Goal: Transaction & Acquisition: Register for event/course

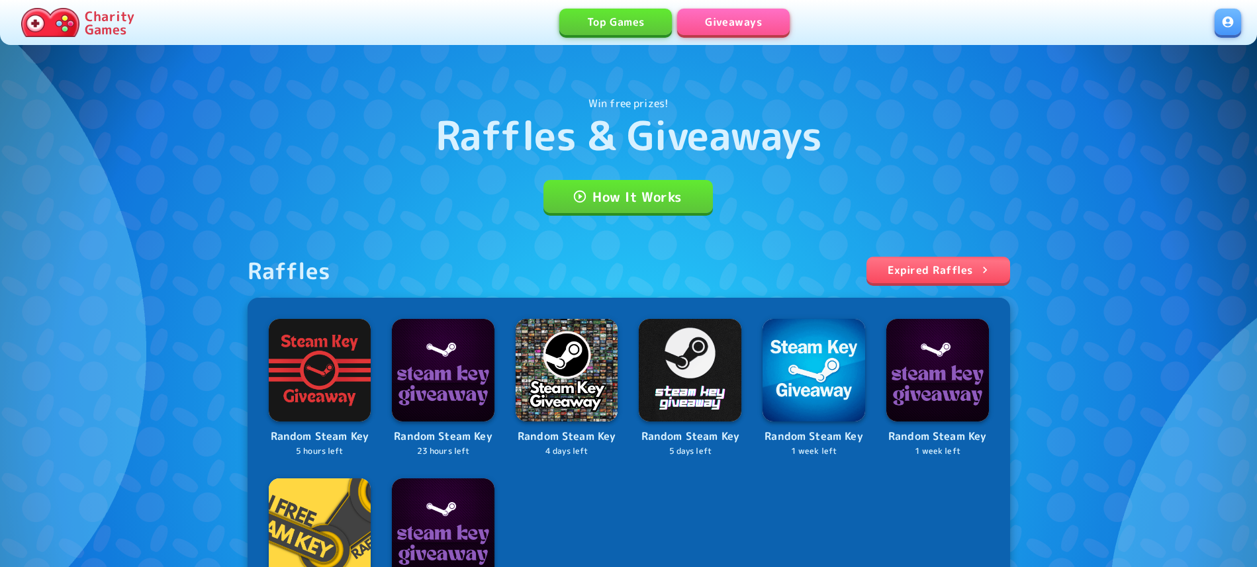
click at [48, 173] on div "Win free prizes! Raffles & Giveaways How It Works Raffles Expired Raffles Rando…" at bounding box center [628, 397] width 1257 height 794
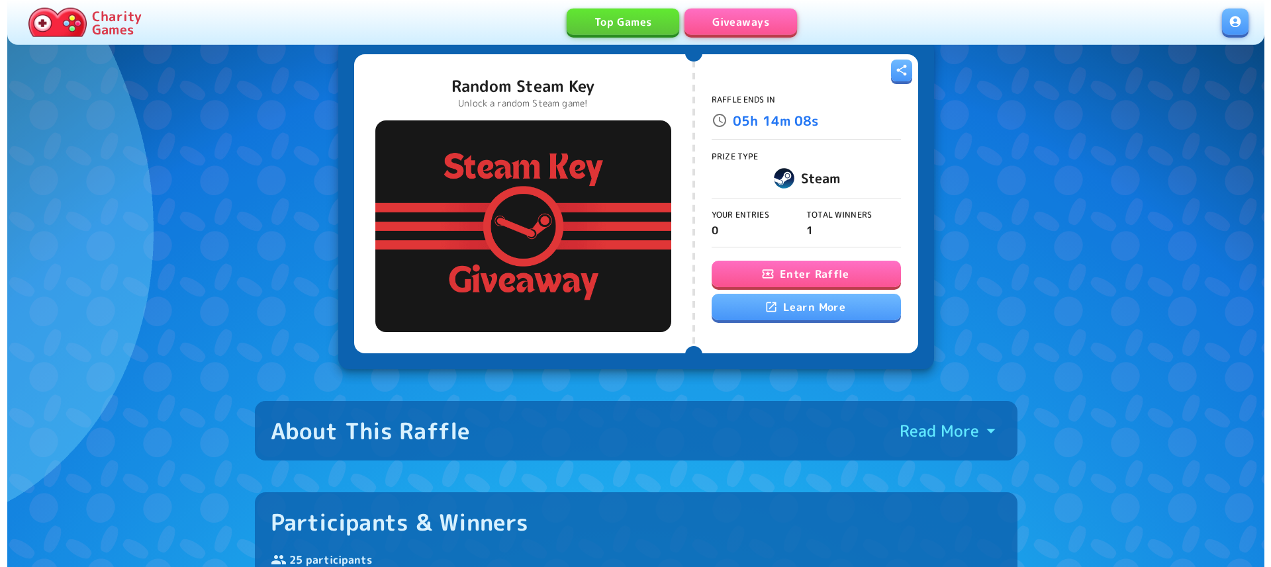
scroll to position [68, 0]
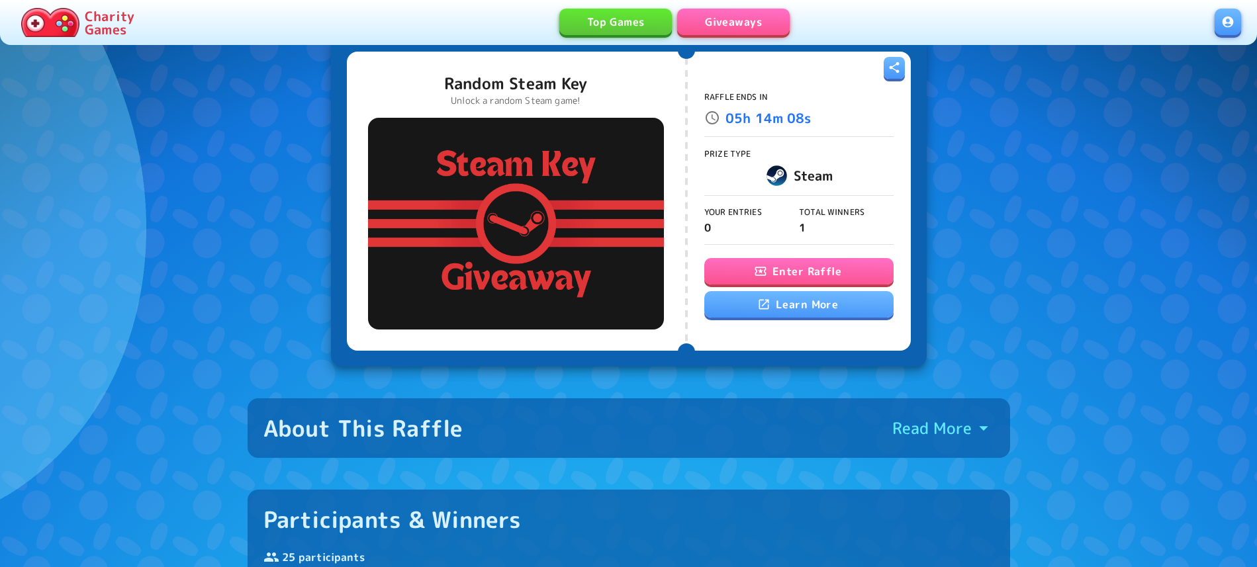
click at [812, 264] on button "Enter Raffle" at bounding box center [798, 271] width 189 height 26
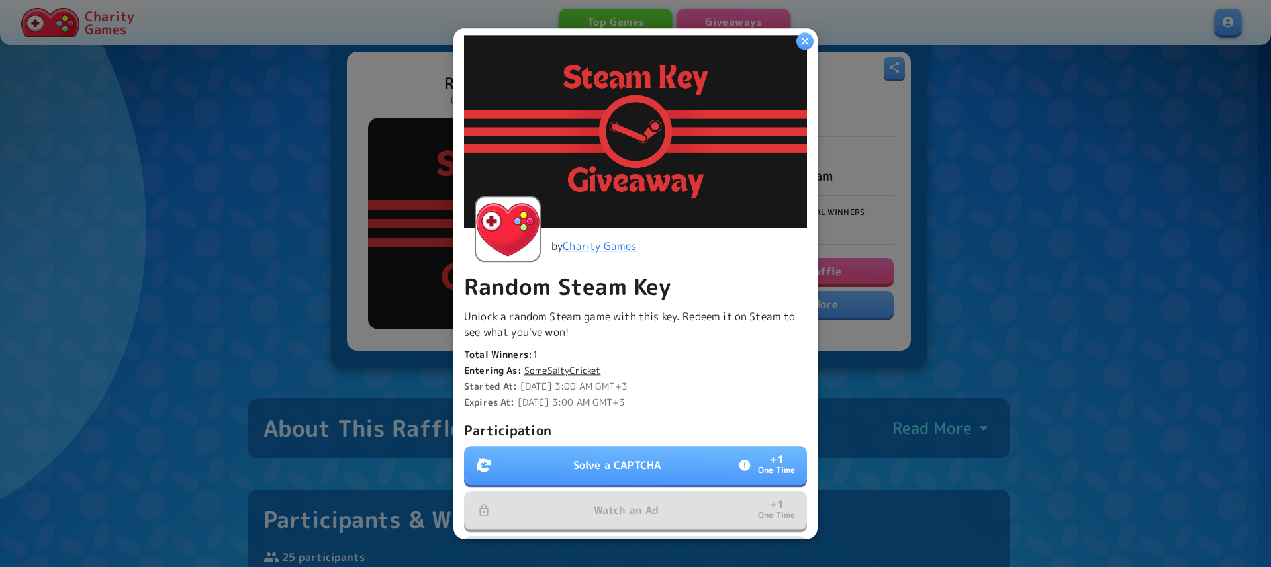
scroll to position [289, 0]
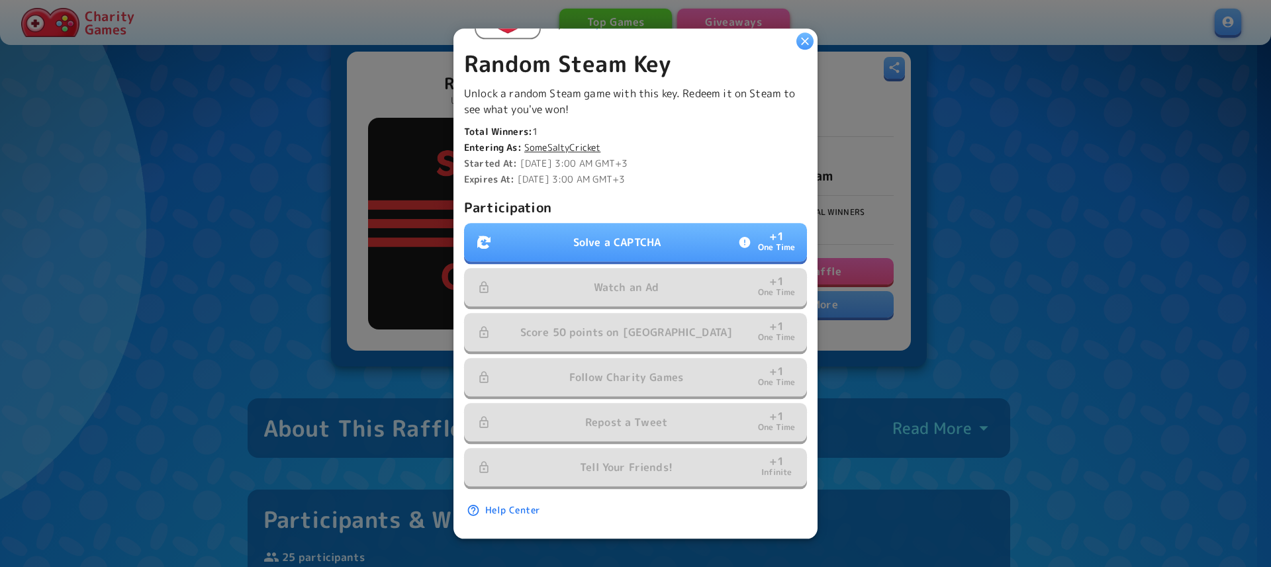
click at [624, 234] on p "Solve a CAPTCHA" at bounding box center [616, 242] width 87 height 16
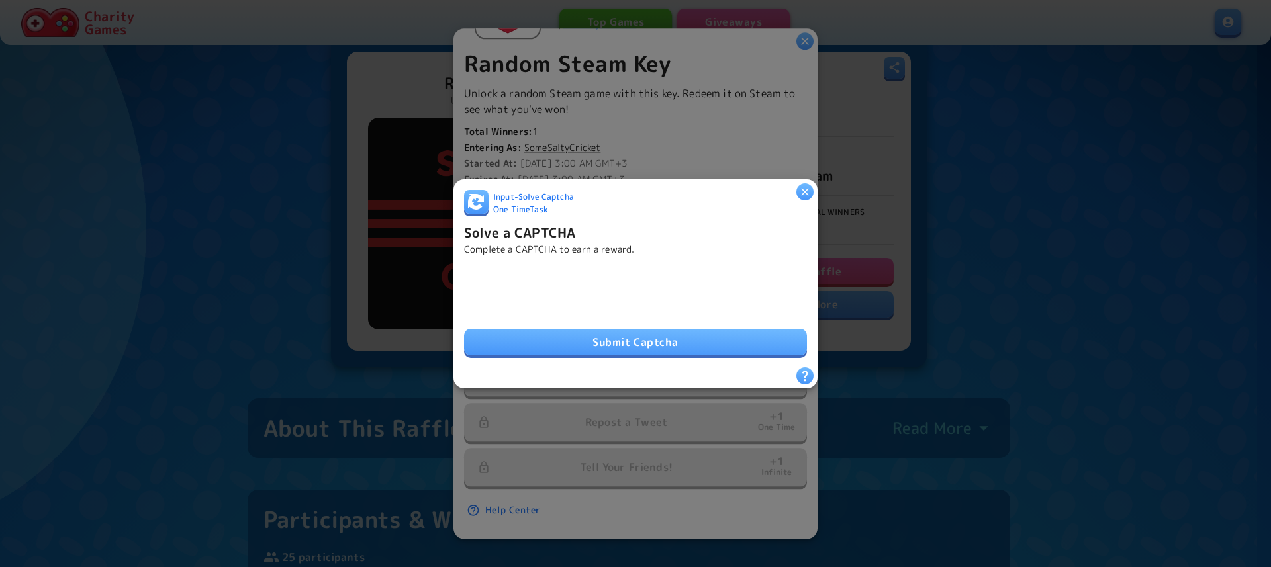
click at [558, 331] on button "Submit Captcha" at bounding box center [635, 342] width 343 height 26
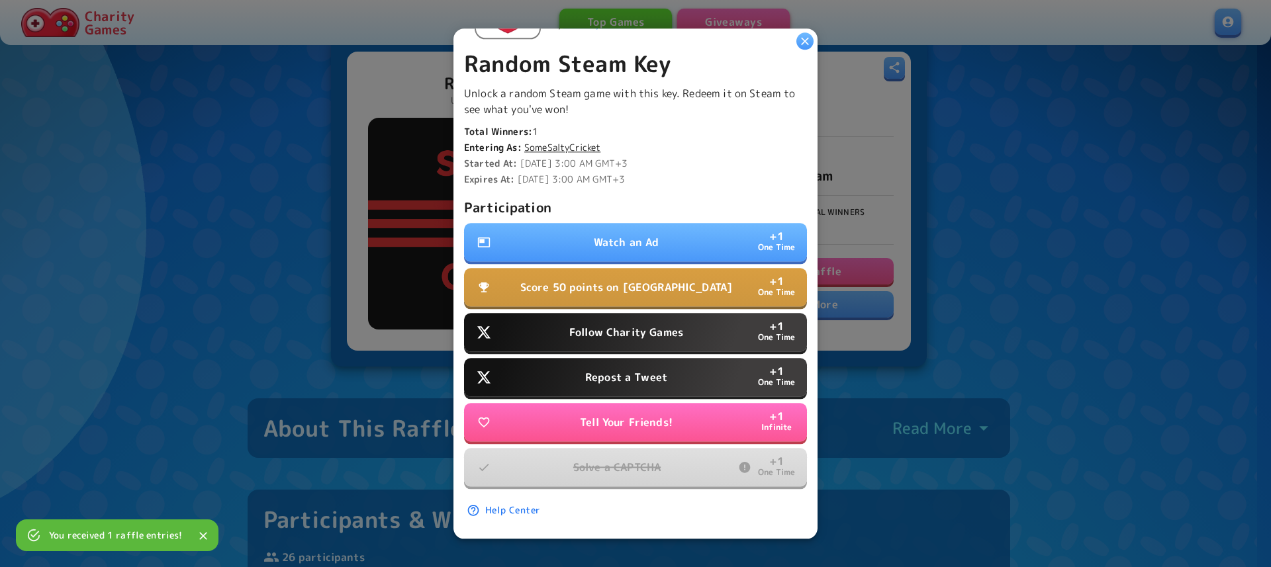
click at [632, 268] on button "Score 50 points on Tall Tower + 1 One Time" at bounding box center [635, 287] width 343 height 38
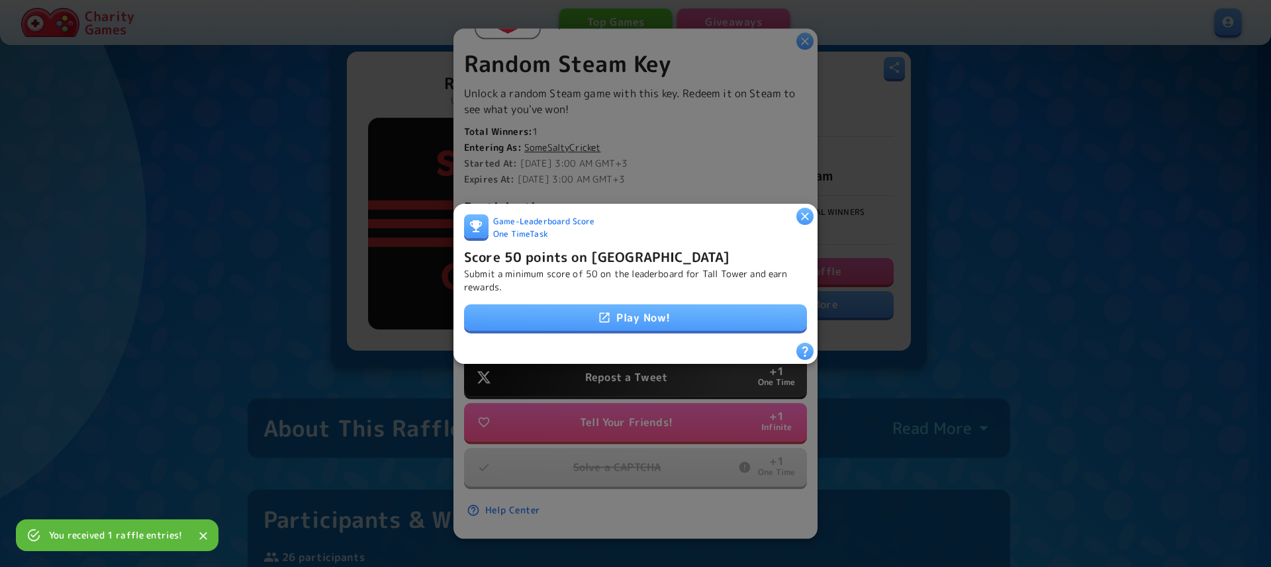
click at [667, 318] on link "Play Now!" at bounding box center [635, 318] width 343 height 26
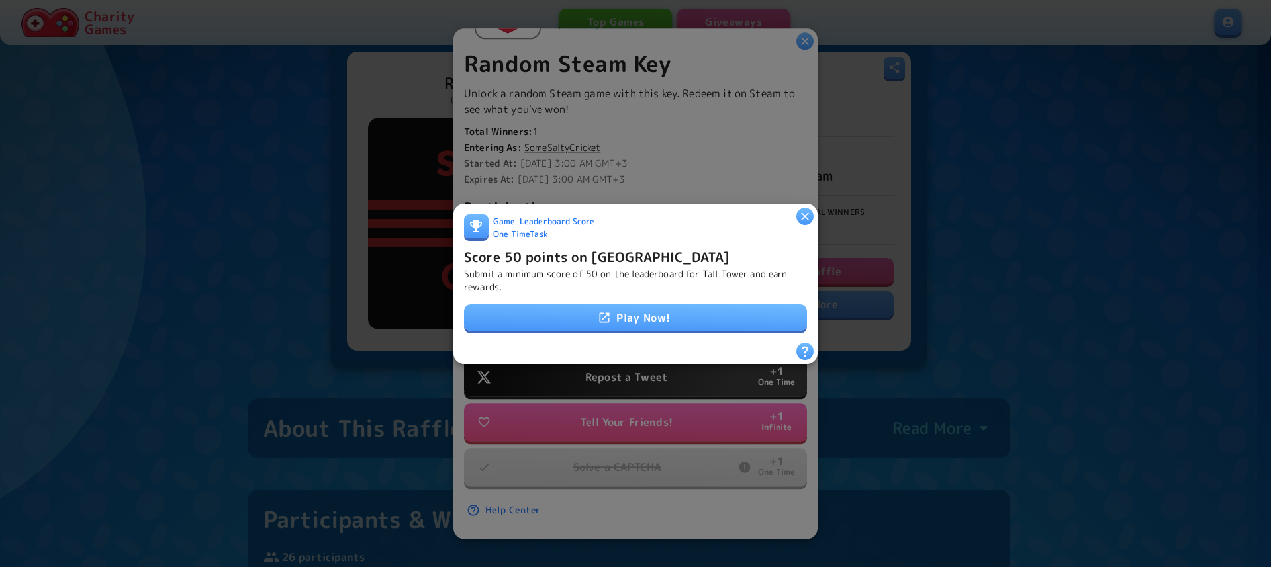
click at [808, 210] on icon "button" at bounding box center [804, 215] width 13 height 13
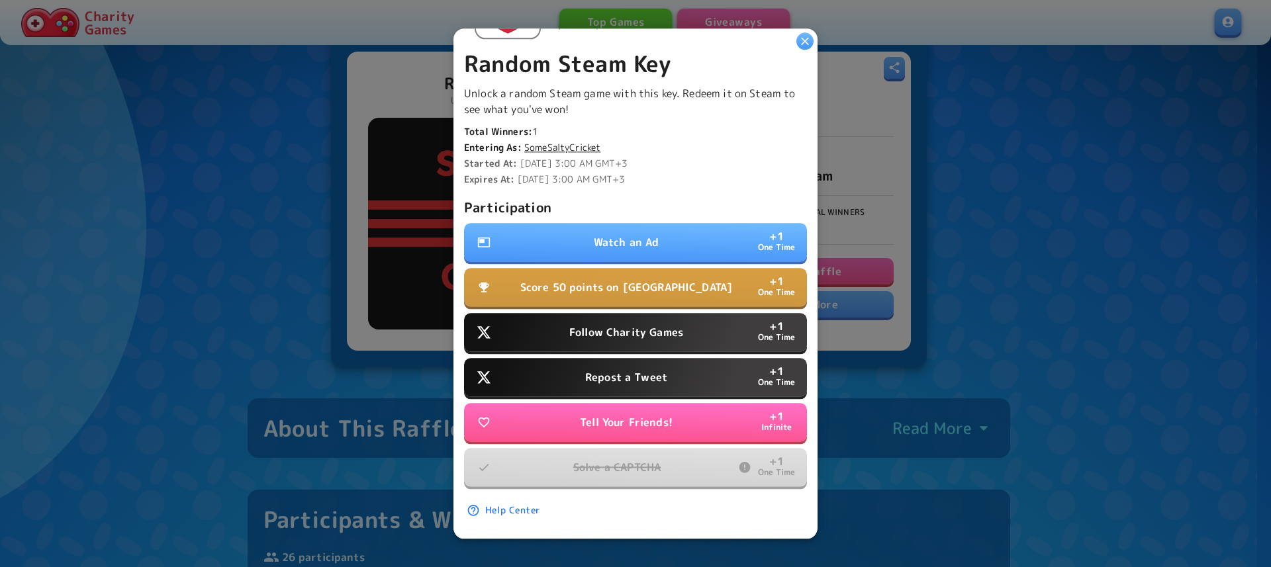
click at [612, 223] on button "Watch an Ad + 1 One Time" at bounding box center [635, 242] width 343 height 38
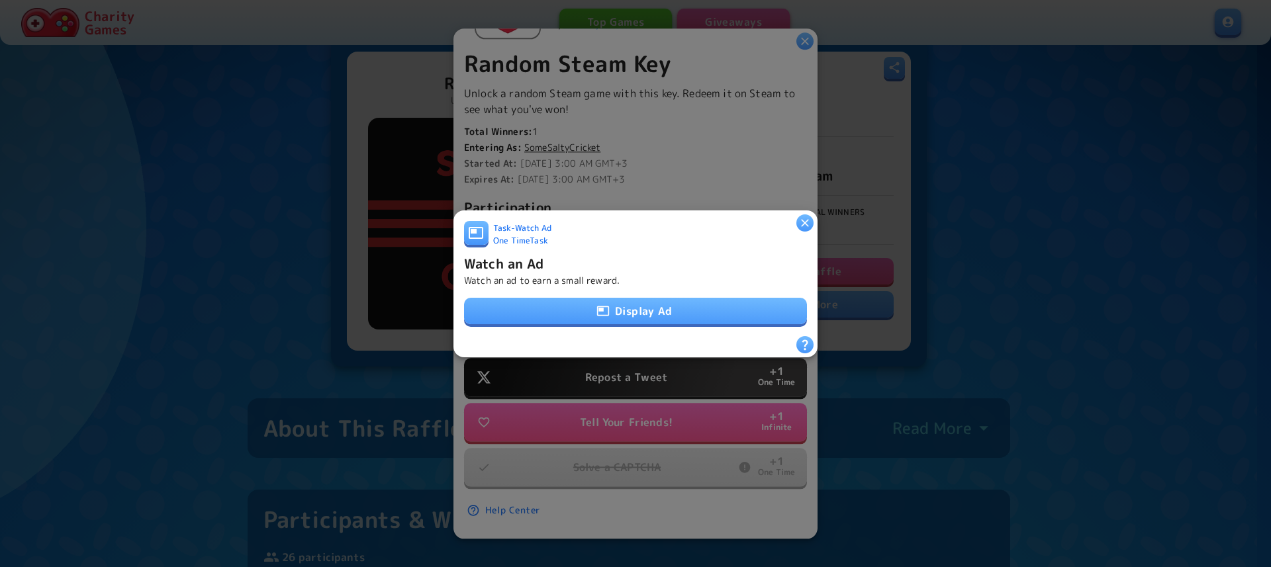
click at [604, 304] on button "Display Ad" at bounding box center [635, 311] width 343 height 26
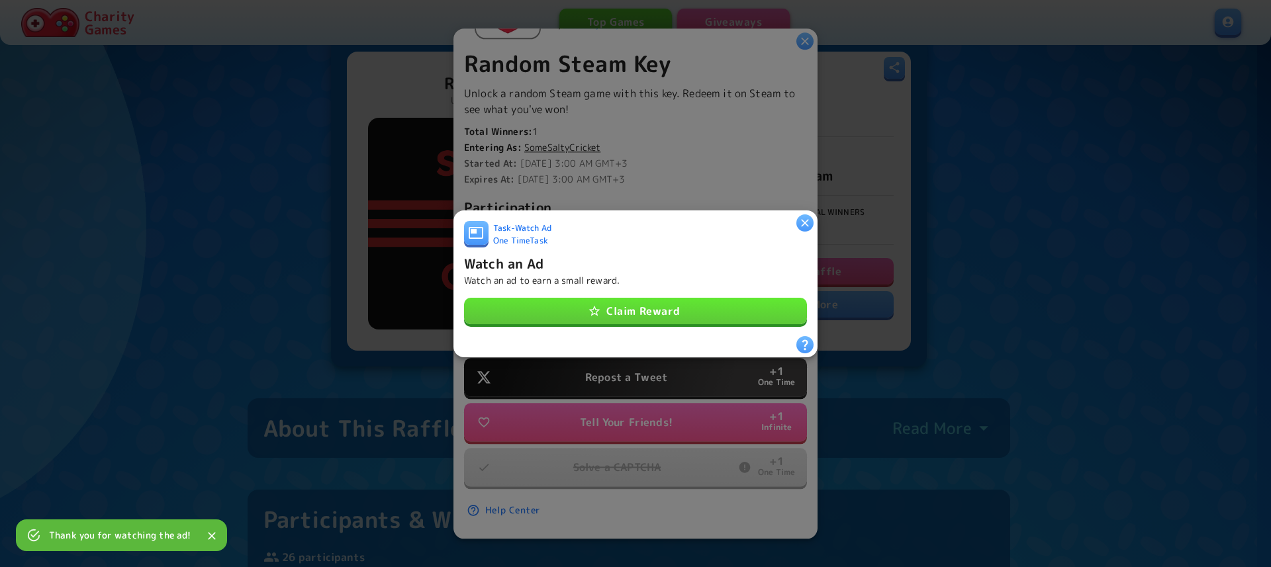
click at [654, 302] on button "Claim Reward" at bounding box center [635, 311] width 343 height 26
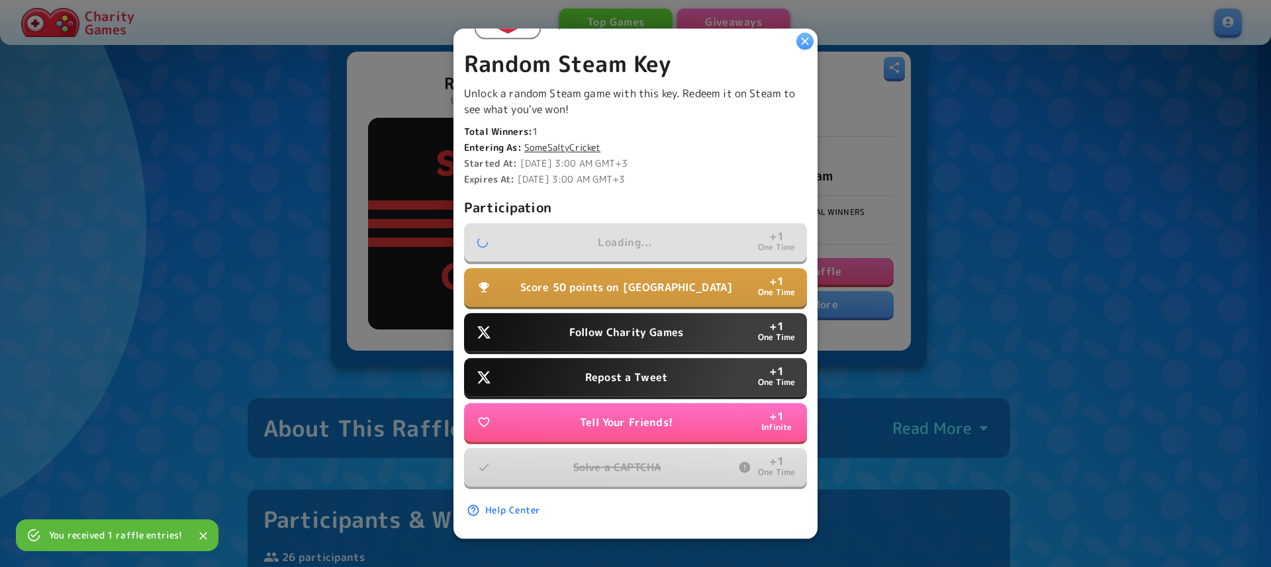
click at [629, 313] on button "Follow Charity Games + 1 One Time" at bounding box center [635, 332] width 343 height 38
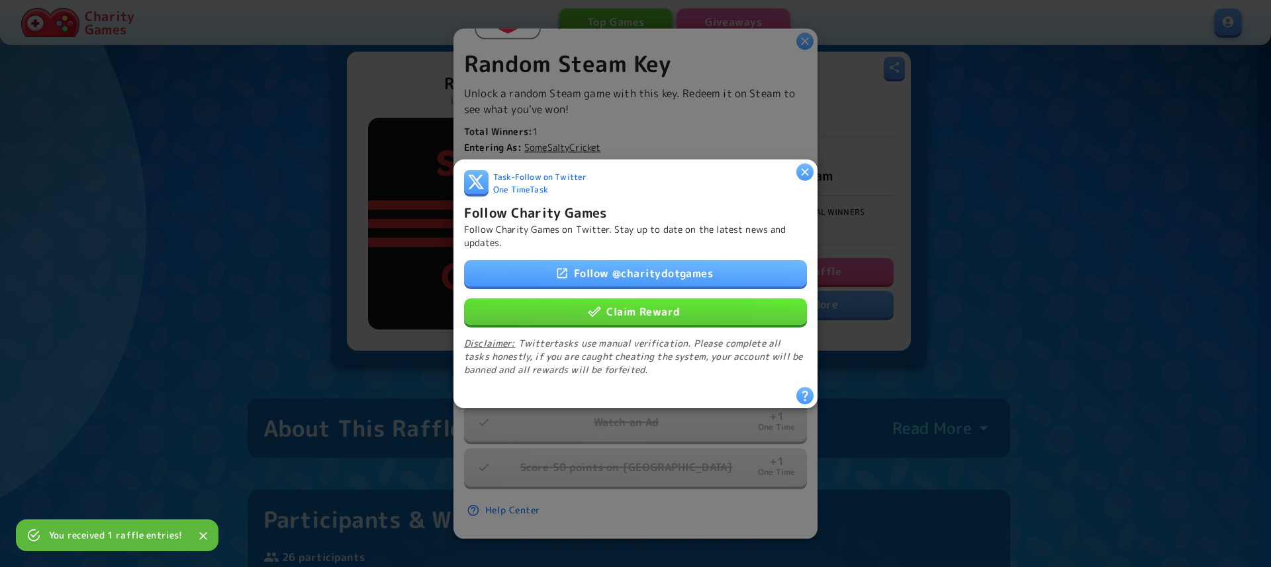
click at [646, 266] on link "Follow @ charitydotgames" at bounding box center [635, 273] width 343 height 26
click at [634, 304] on button "Claim Reward" at bounding box center [635, 311] width 343 height 26
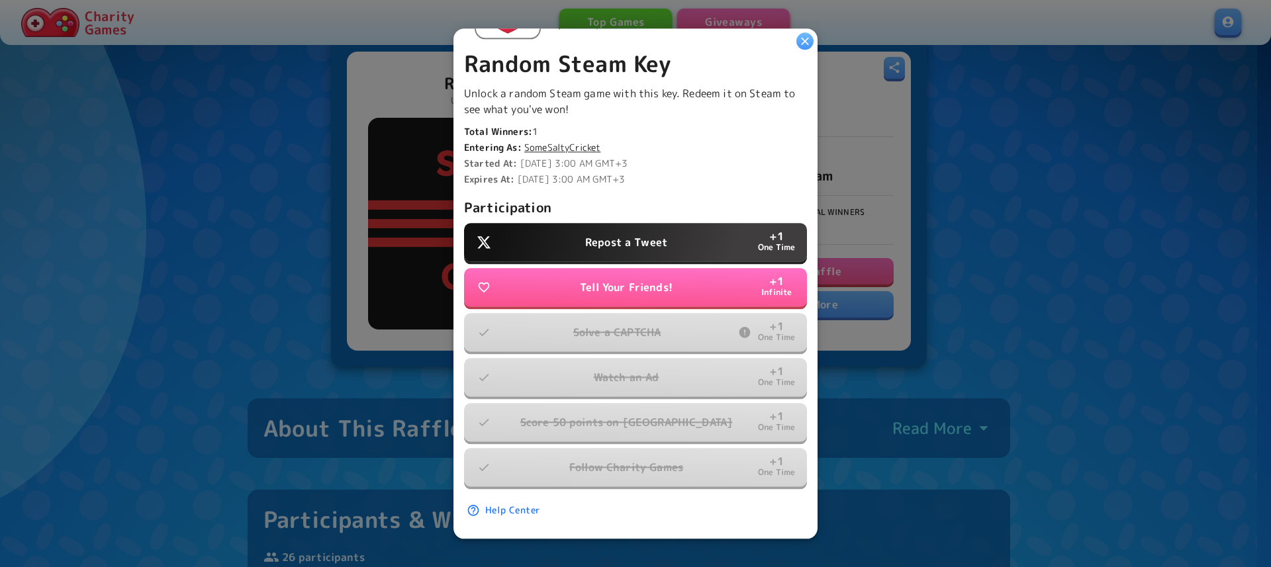
click at [638, 234] on p "Repost a Tweet" at bounding box center [626, 242] width 82 height 16
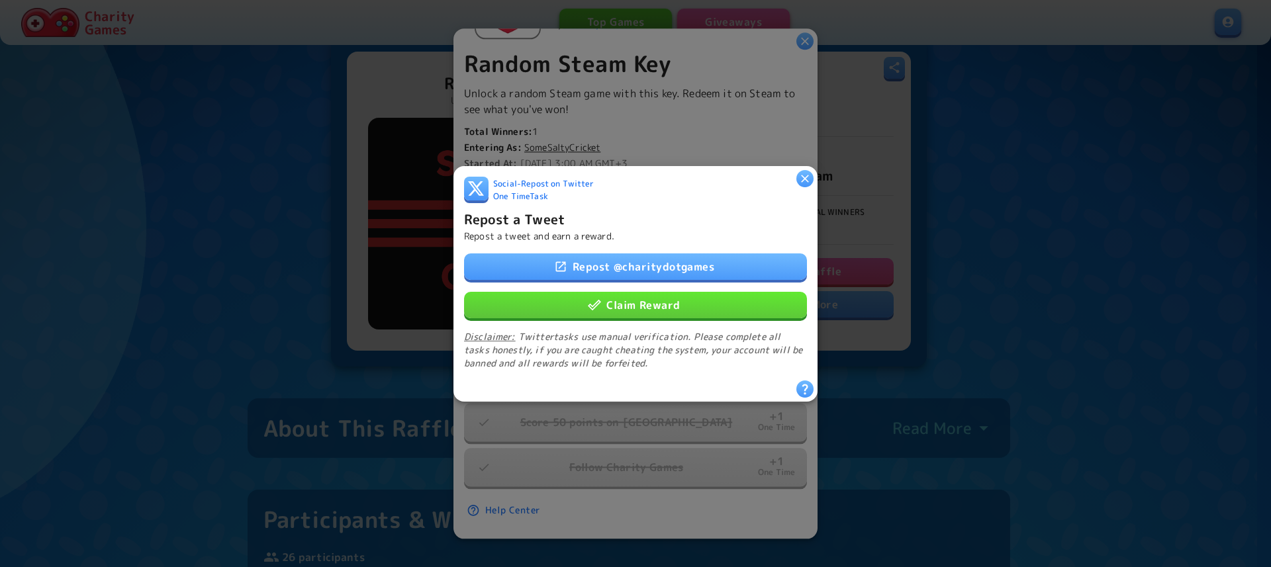
click at [624, 256] on link "Repost @ charitydotgames" at bounding box center [635, 266] width 343 height 26
click at [626, 301] on button "Claim Reward" at bounding box center [635, 304] width 343 height 26
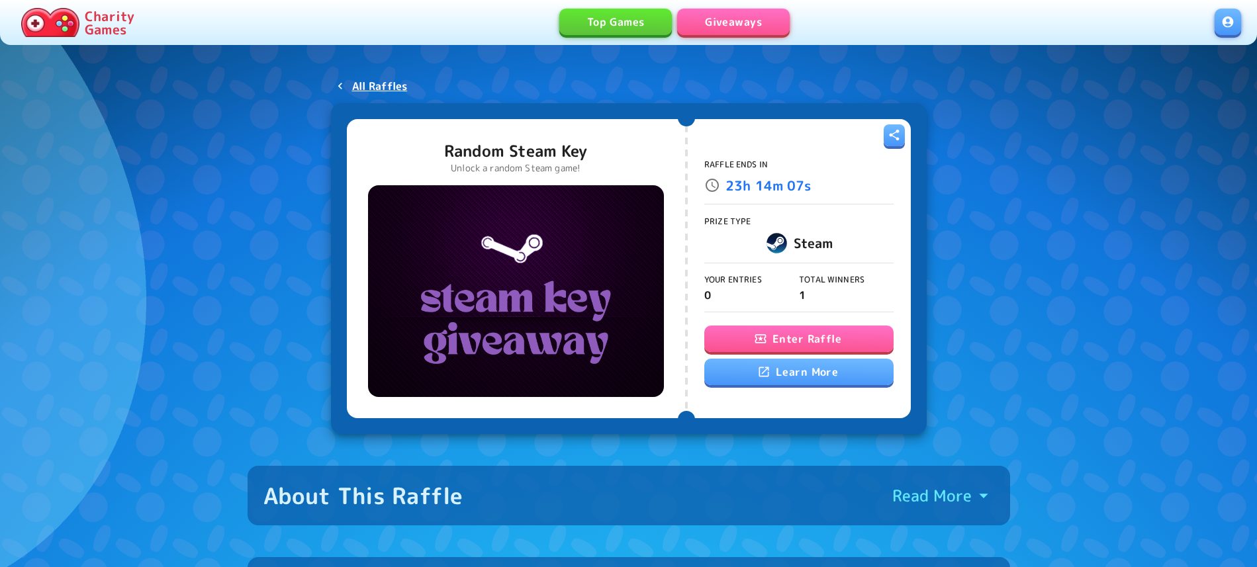
click at [827, 338] on button "Enter Raffle" at bounding box center [798, 339] width 189 height 26
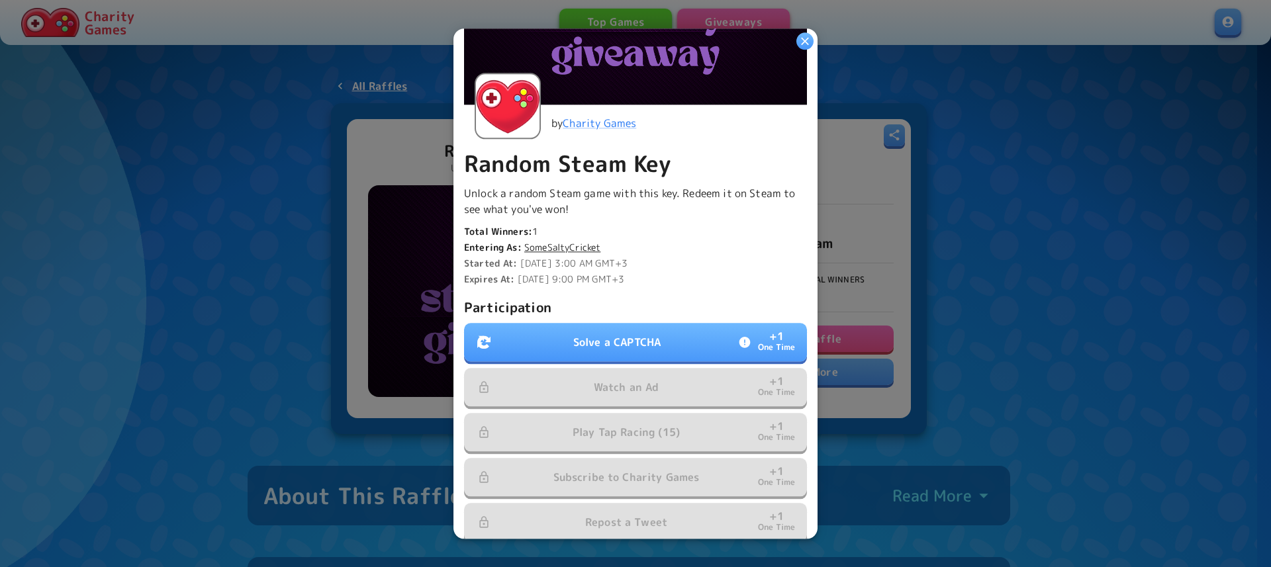
scroll to position [226, 0]
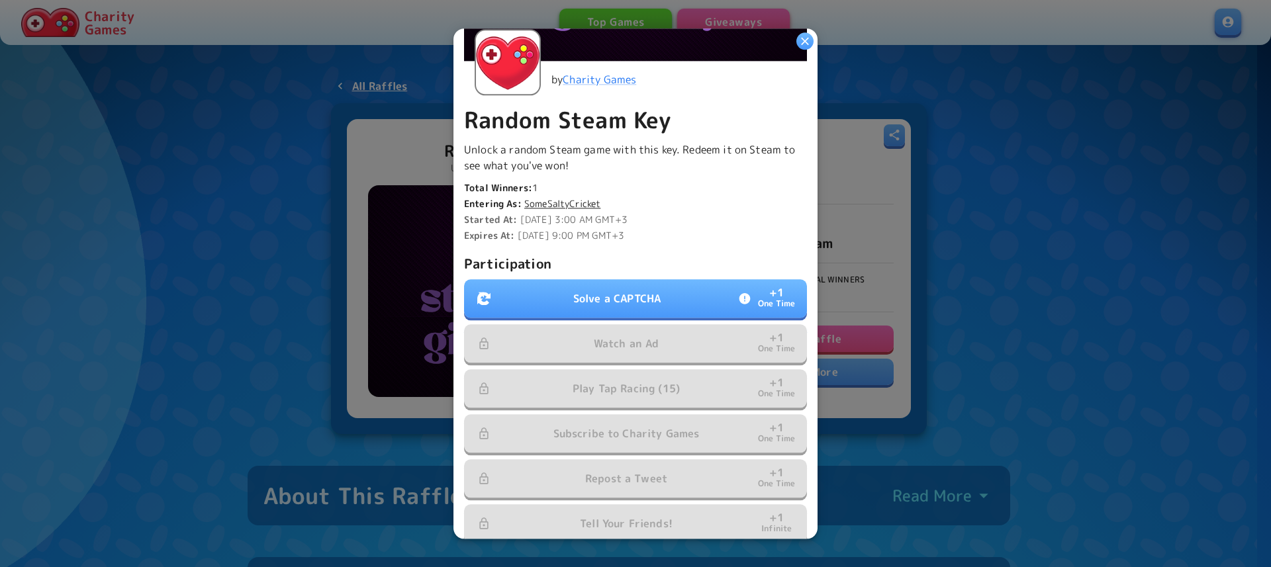
click at [635, 314] on div "Participation Solve a CAPTCHA + 1 One Time Watch an Ad + 1 One Time Play Tap Ra…" at bounding box center [635, 398] width 343 height 291
click at [635, 301] on button "Solve a CAPTCHA + 1 One Time" at bounding box center [635, 298] width 343 height 38
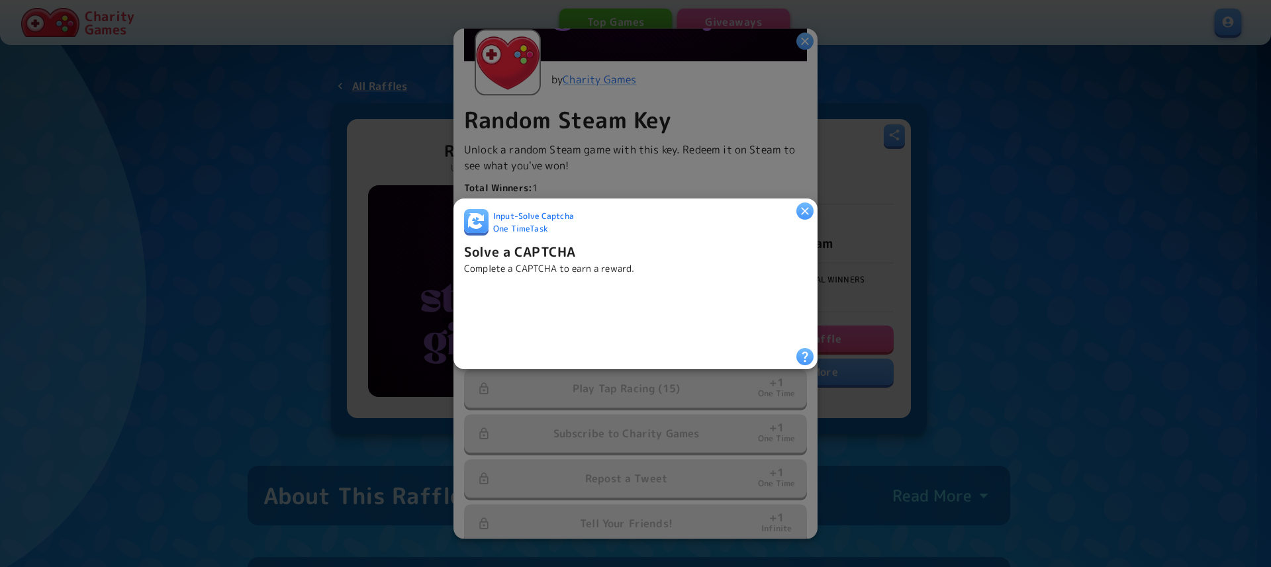
click at [457, 297] on div "Input - Solve Captcha One Time Task Solve a CAPTCHA Complete a CAPTCHA to earn …" at bounding box center [636, 283] width 364 height 171
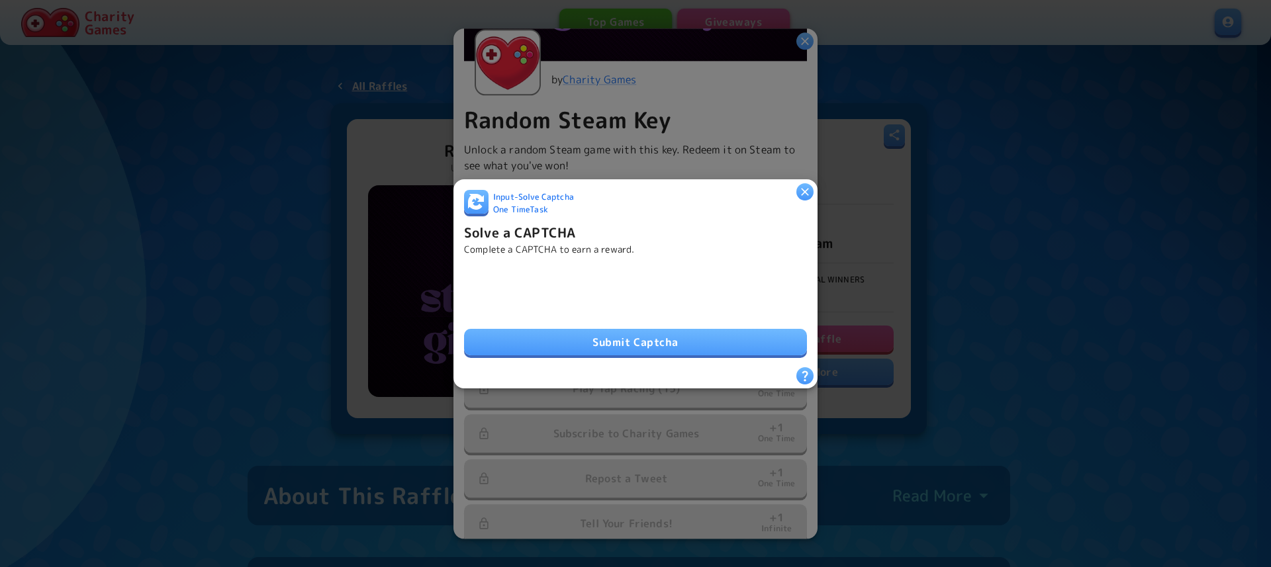
click at [584, 336] on button "Submit Captcha" at bounding box center [635, 342] width 343 height 26
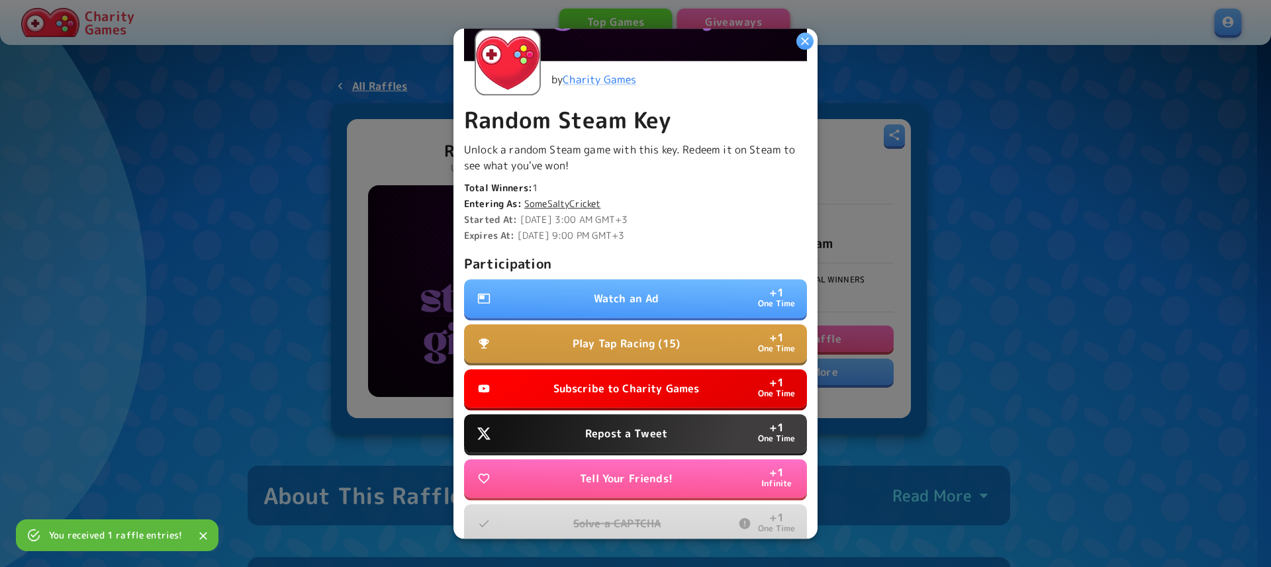
click at [661, 285] on button "Watch an Ad + 1 One Time" at bounding box center [635, 298] width 343 height 38
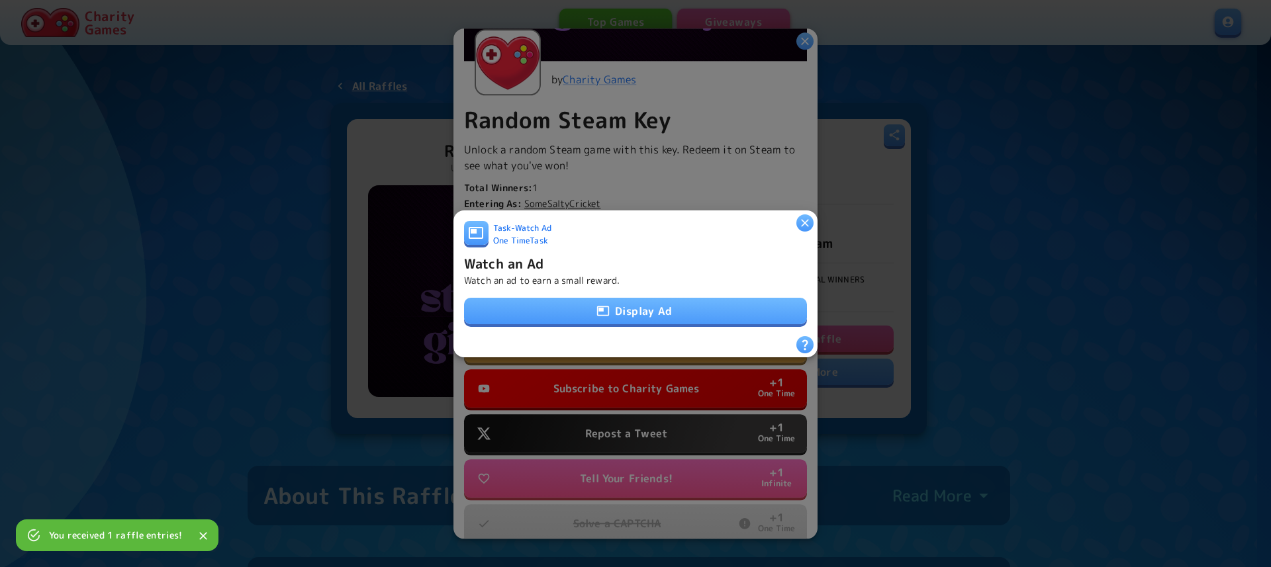
click at [655, 305] on button "Display Ad" at bounding box center [635, 311] width 343 height 26
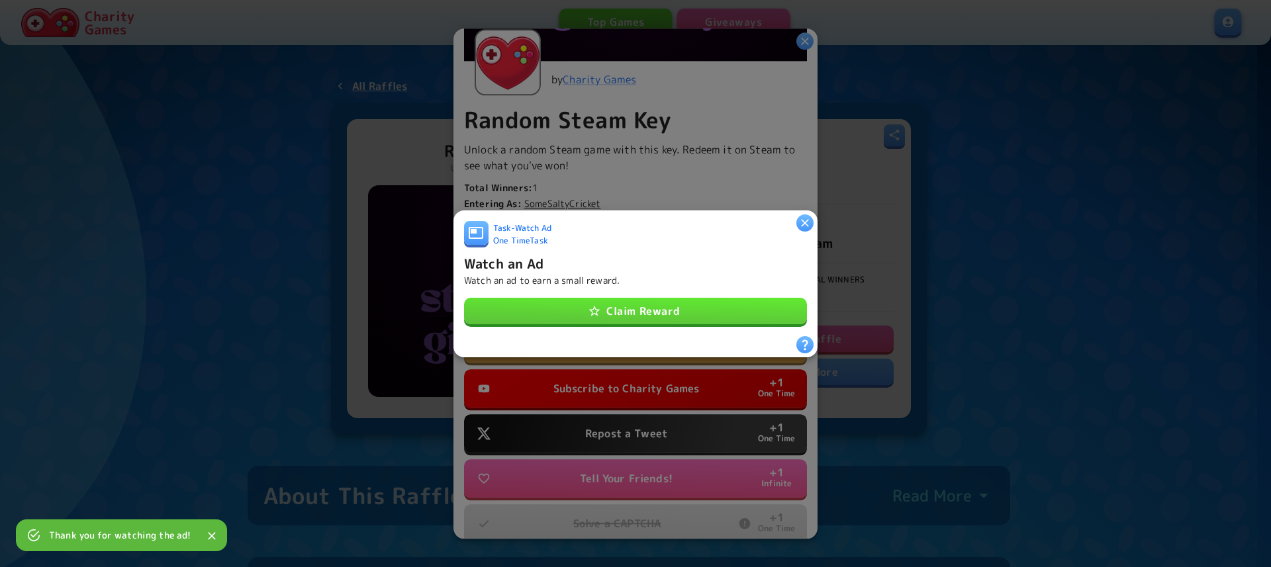
click at [647, 301] on button "Claim Reward" at bounding box center [635, 311] width 343 height 26
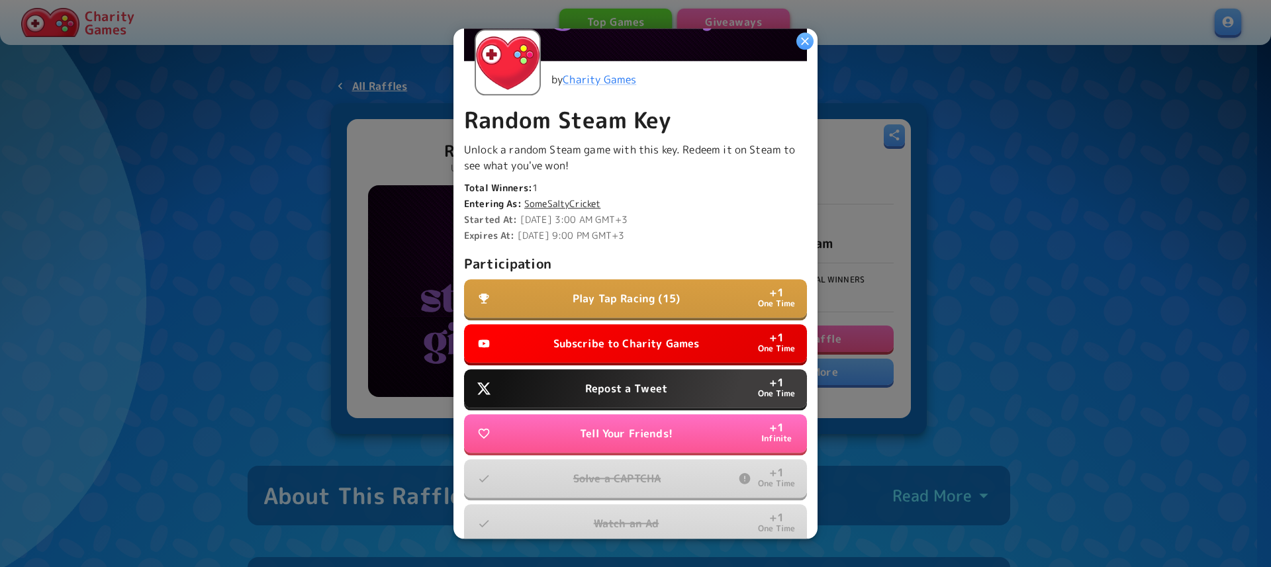
click at [613, 283] on button "Play Tap Racing (15) + 1 One Time" at bounding box center [635, 298] width 343 height 38
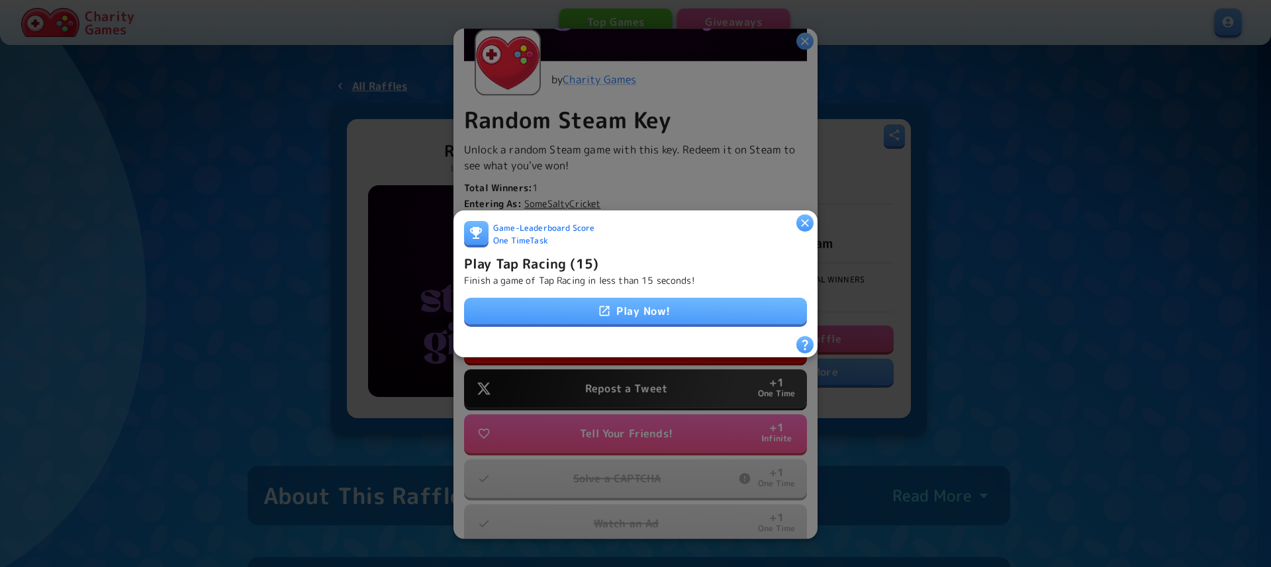
click at [624, 299] on link "Play Now!" at bounding box center [635, 311] width 343 height 26
click at [799, 216] on icon "button" at bounding box center [804, 222] width 13 height 13
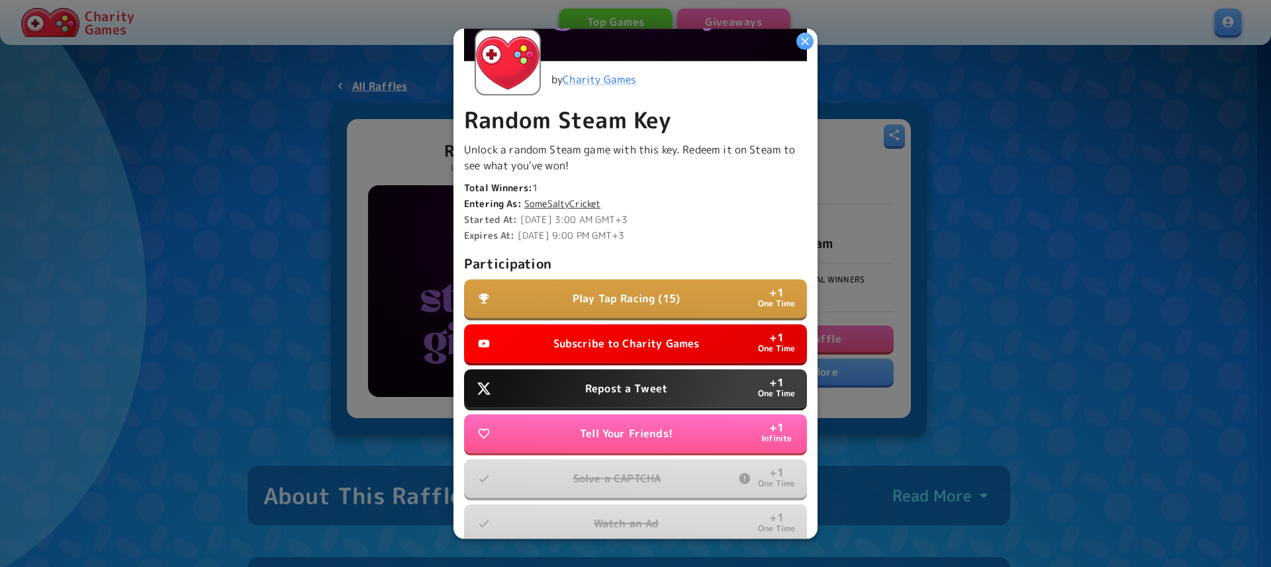
click at [622, 336] on p "Subscribe to Charity Games" at bounding box center [626, 344] width 146 height 16
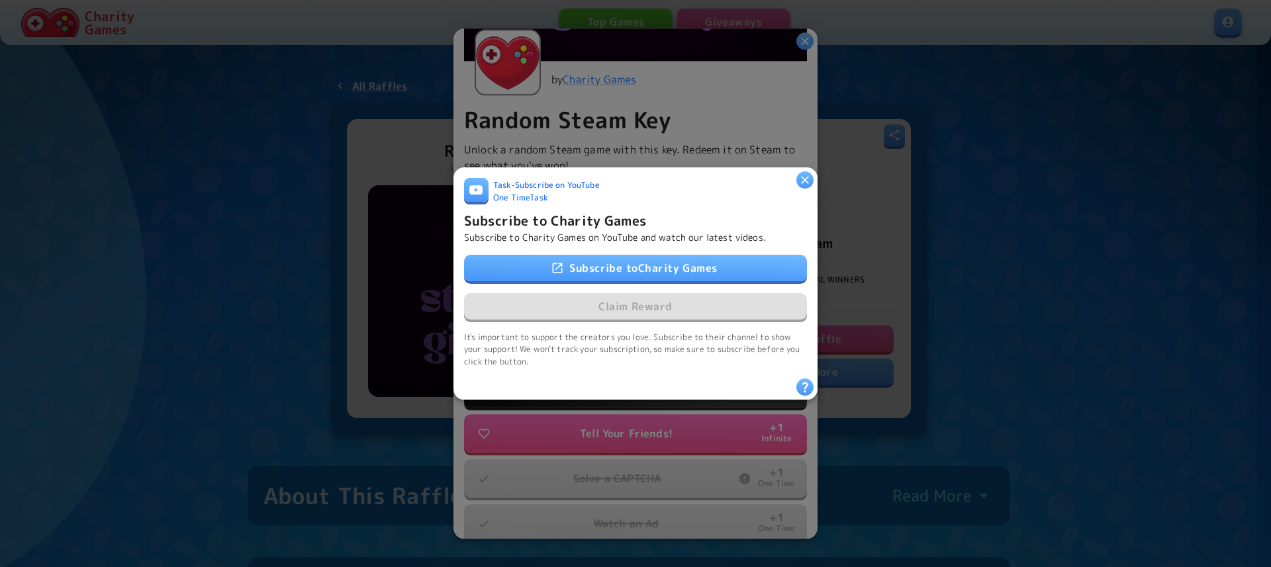
click at [645, 256] on link "Subscribe to Charity Games" at bounding box center [635, 268] width 343 height 26
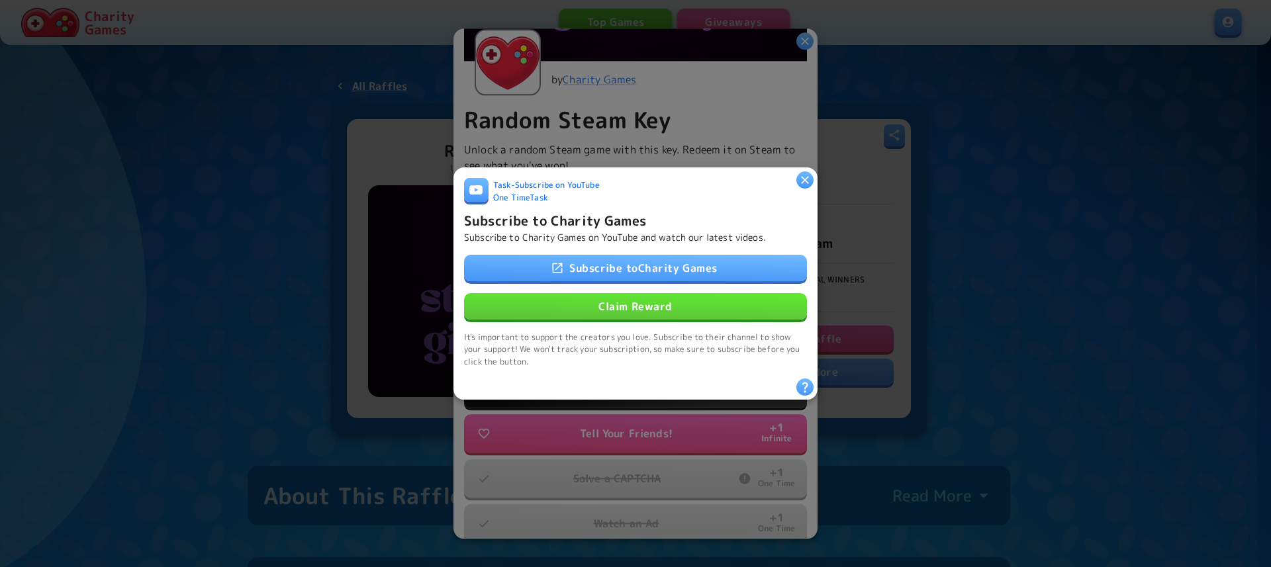
click at [624, 312] on button "Claim Reward" at bounding box center [635, 306] width 343 height 26
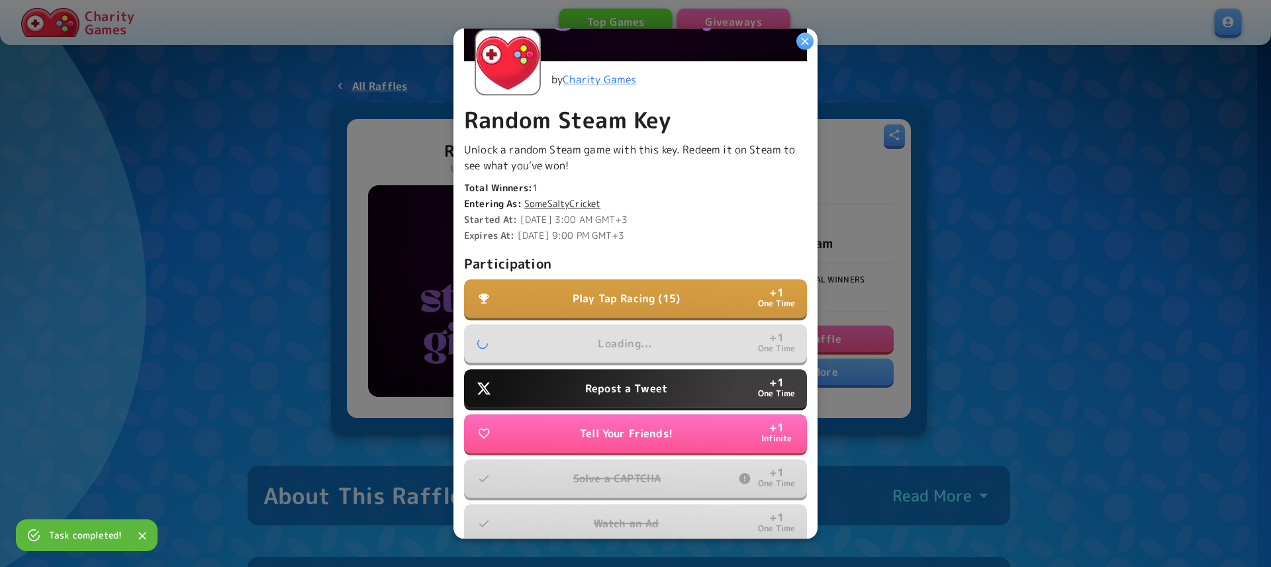
click at [608, 369] on button "Repost a Tweet + 1 One Time" at bounding box center [635, 388] width 343 height 38
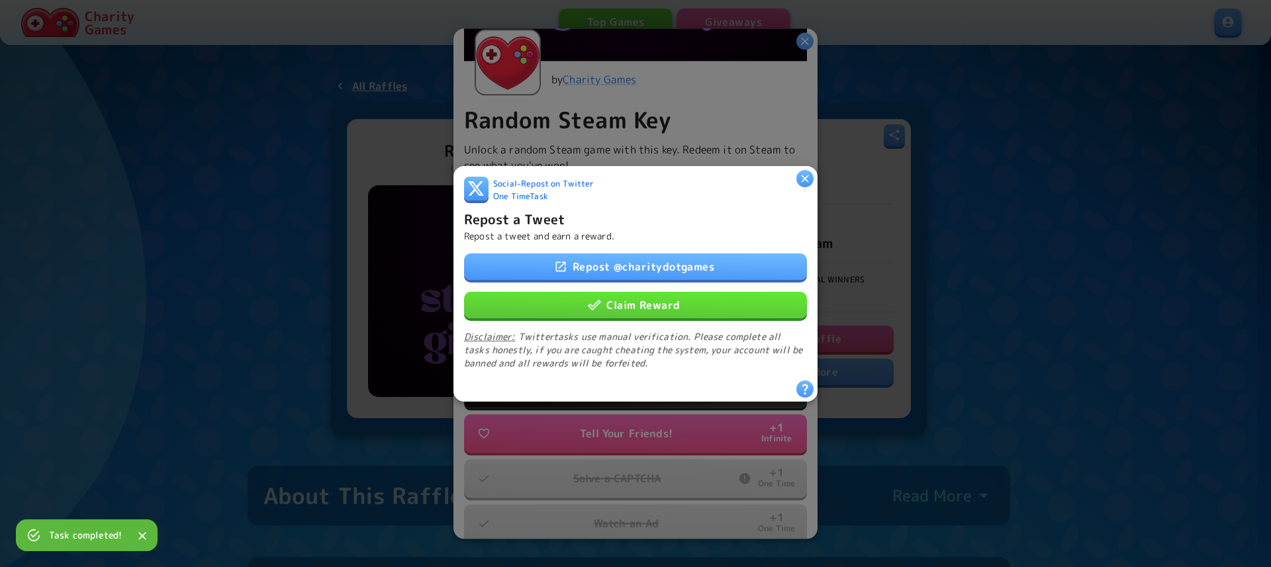
click at [622, 262] on link "Repost @ charitydotgames" at bounding box center [635, 266] width 343 height 26
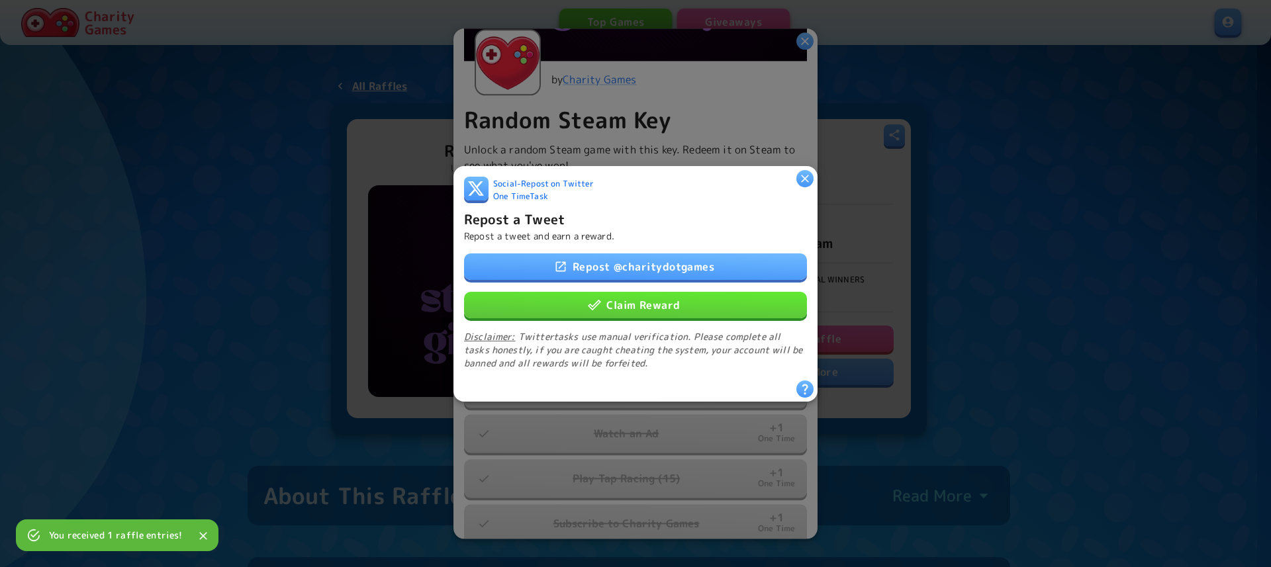
click at [619, 303] on button "Claim Reward" at bounding box center [635, 304] width 343 height 26
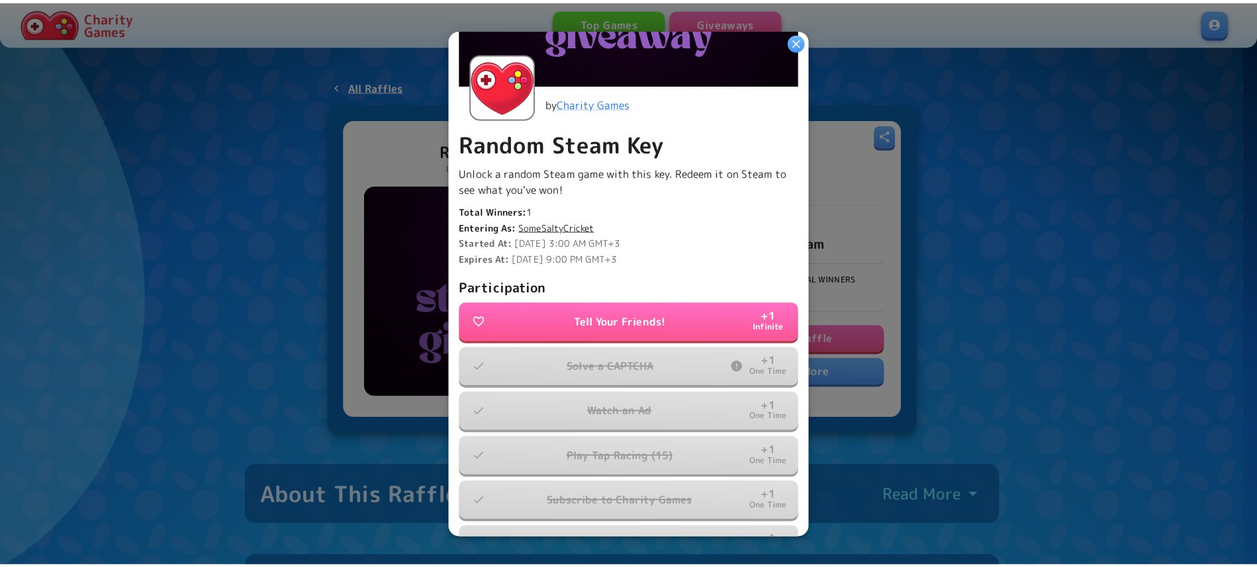
scroll to position [138, 0]
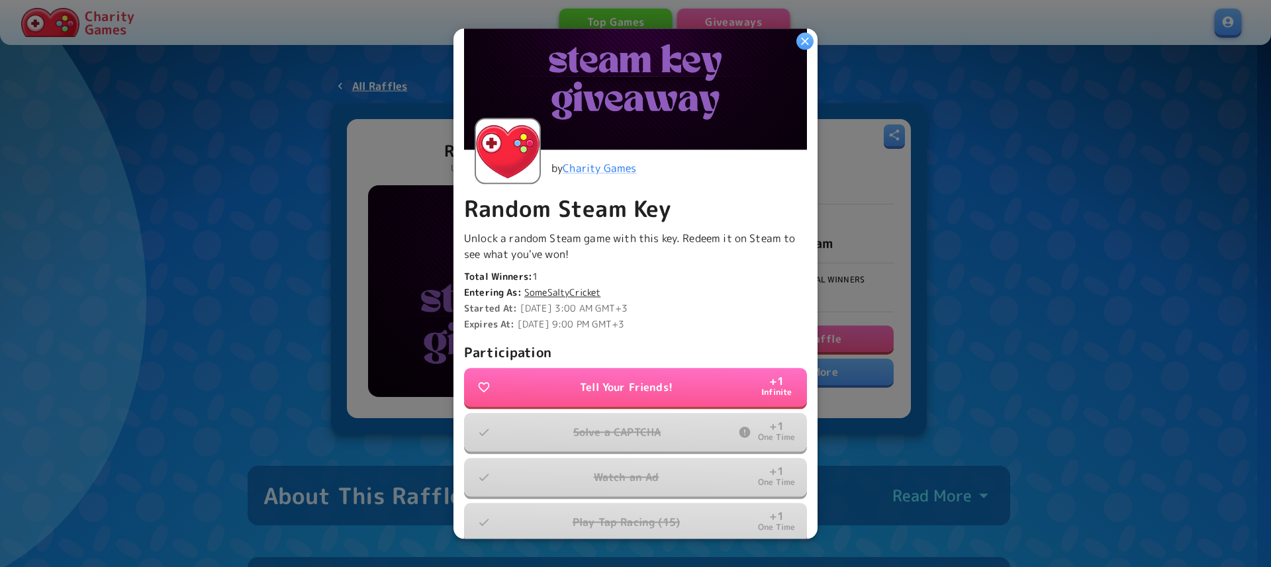
click at [806, 37] on icon "button" at bounding box center [804, 40] width 13 height 13
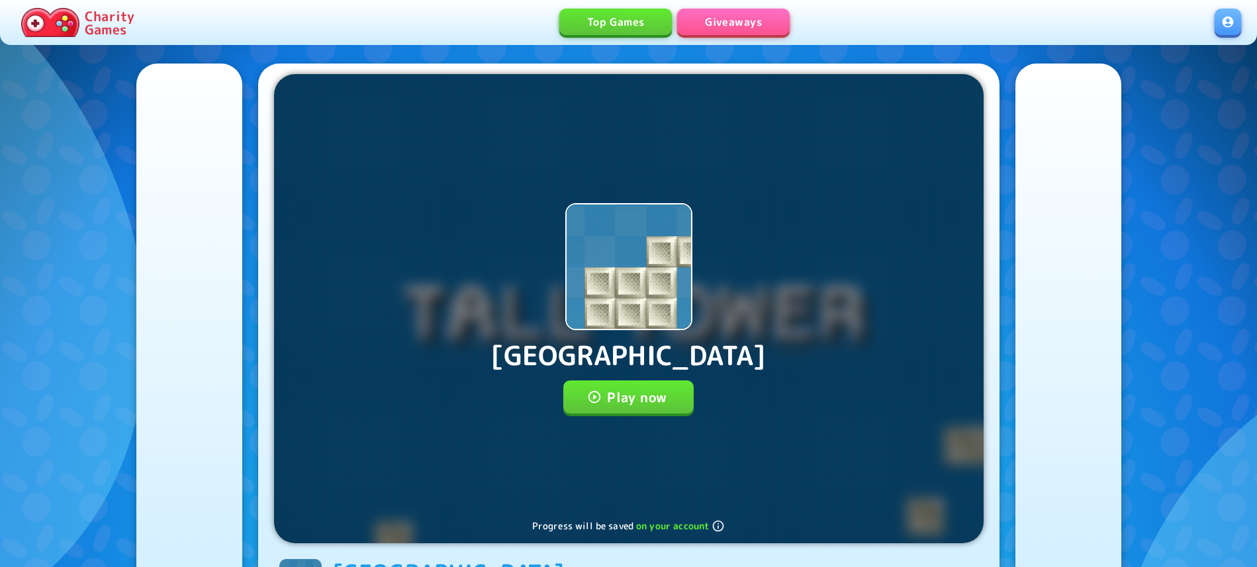
click at [639, 405] on button "Play now" at bounding box center [628, 397] width 130 height 33
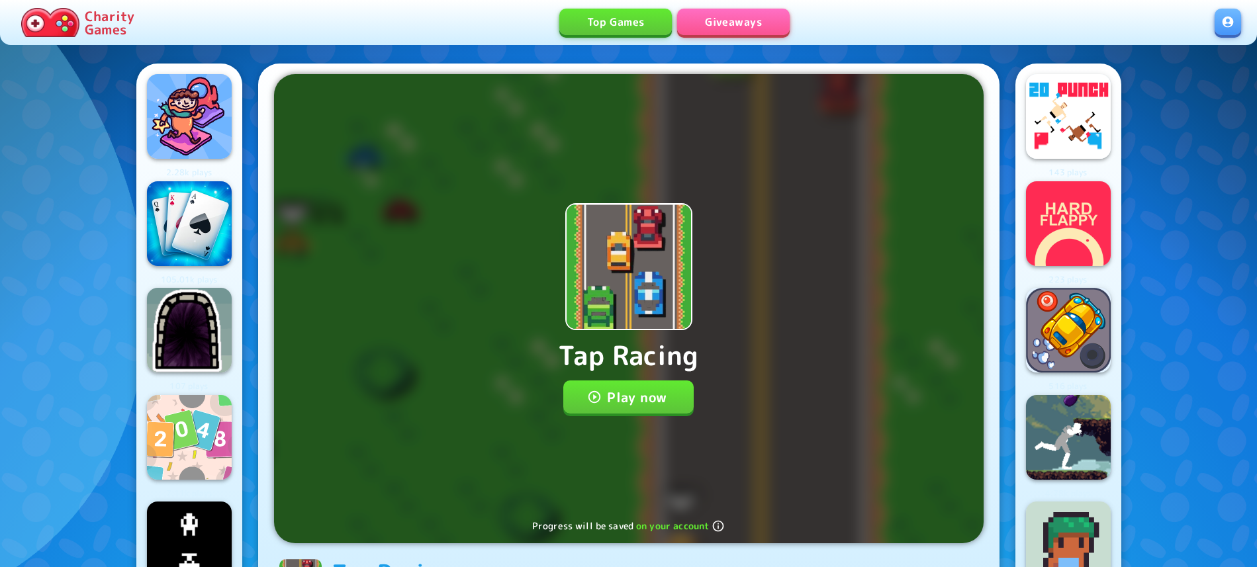
click at [631, 386] on button "Play now" at bounding box center [628, 397] width 130 height 33
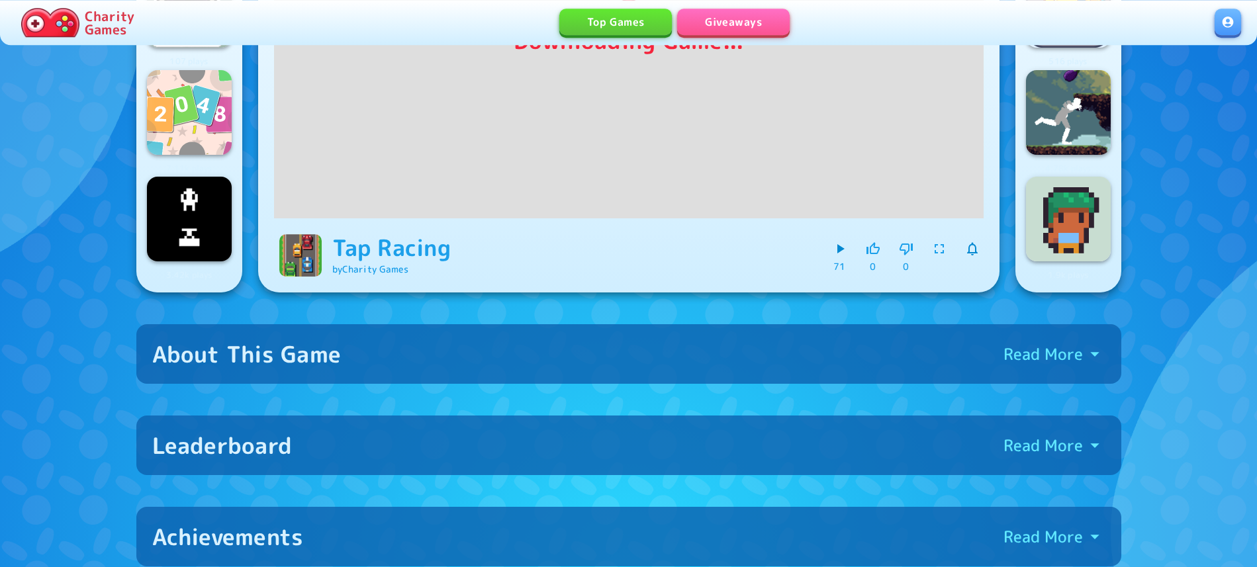
click at [650, 293] on div "Downloading Game... Tap Racing by Charity Games 71 0 0" at bounding box center [628, 15] width 741 height 554
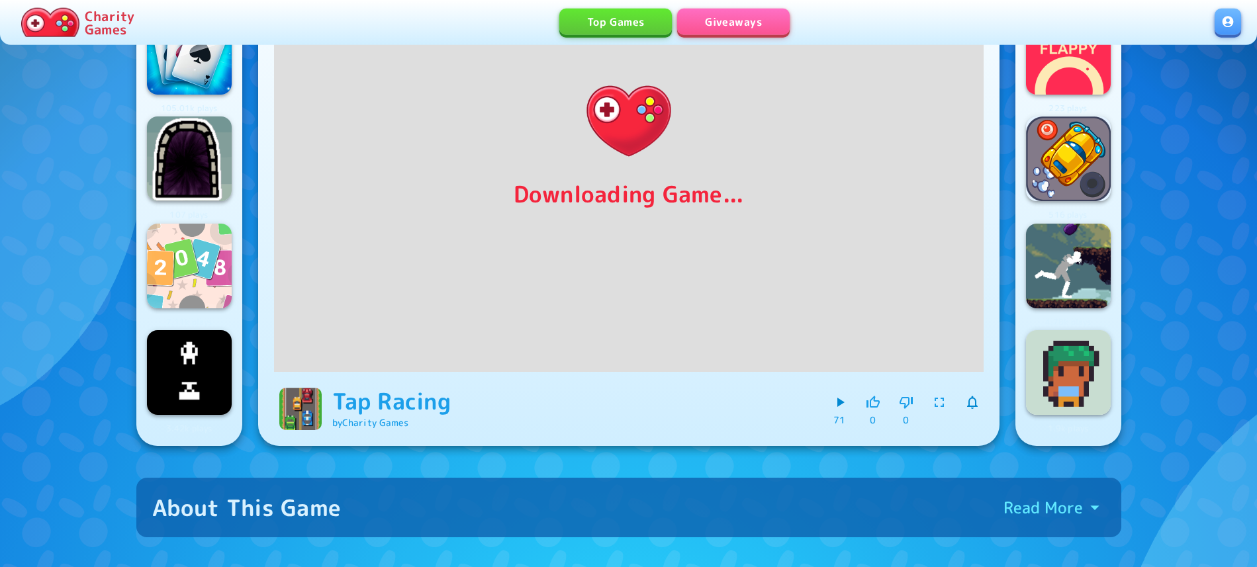
scroll to position [97, 0]
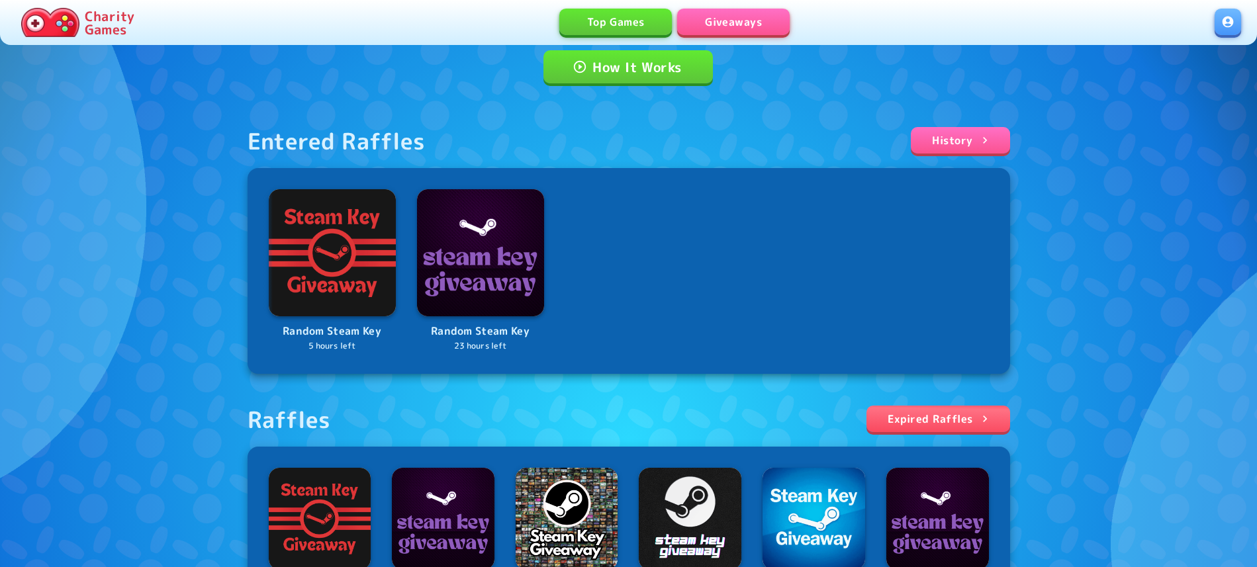
scroll to position [135, 0]
